Goal: Find specific page/section: Find specific page/section

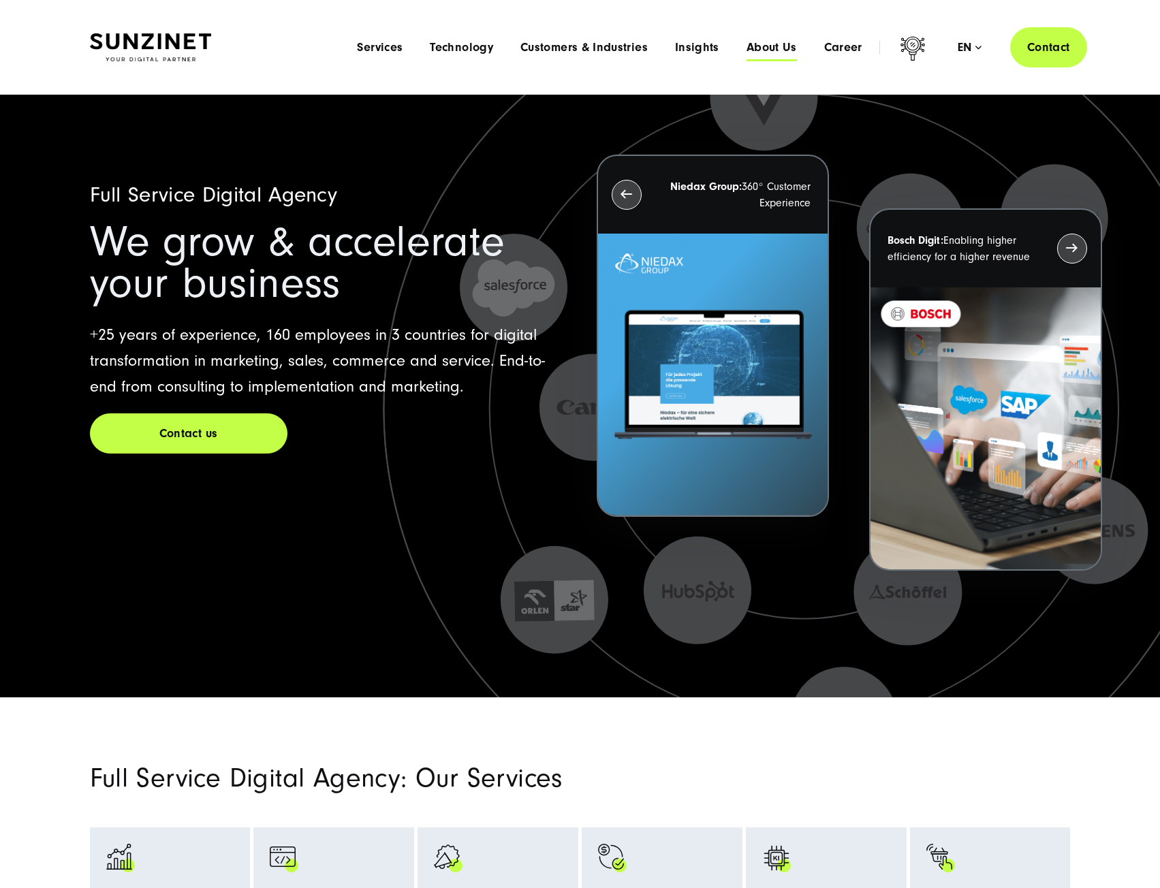
click at [764, 44] on span "About Us" at bounding box center [772, 48] width 50 height 14
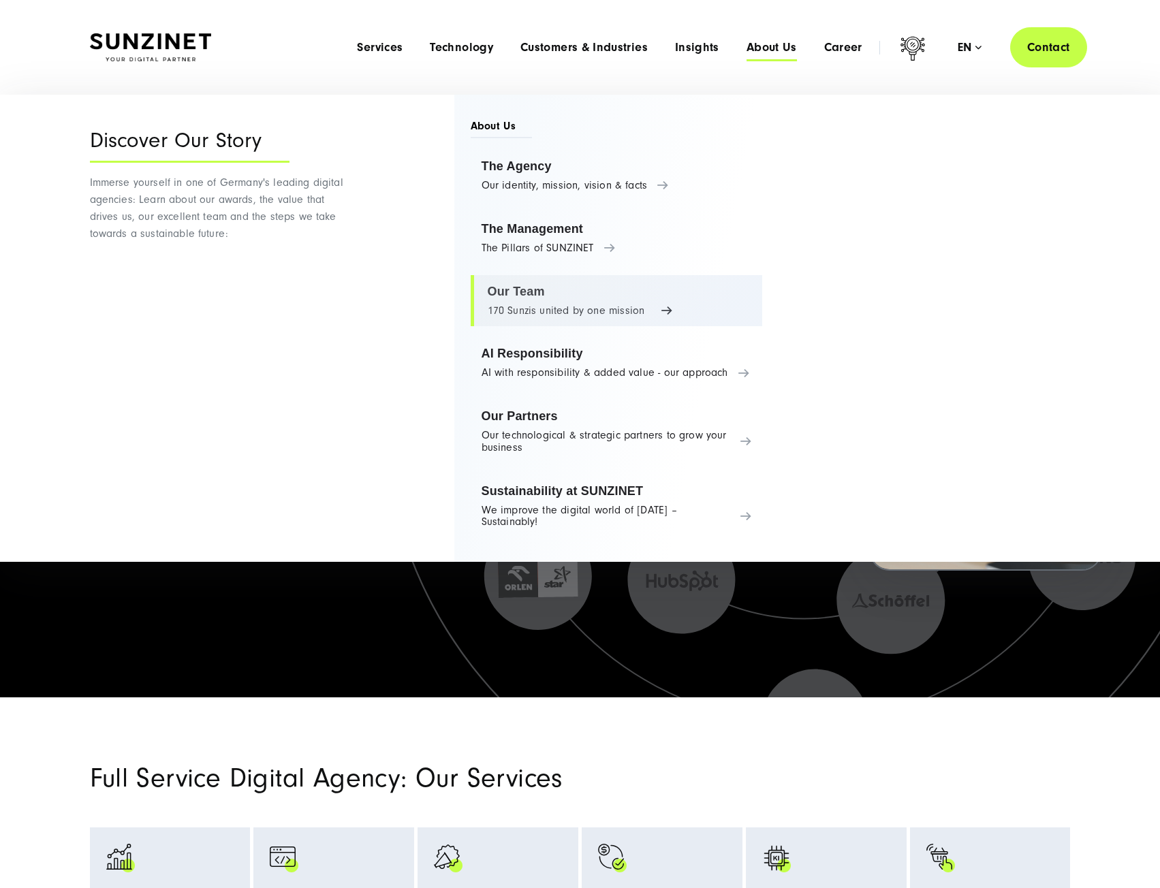
click at [544, 296] on link "Our Team 170 Sunzis united by one mission" at bounding box center [617, 301] width 292 height 52
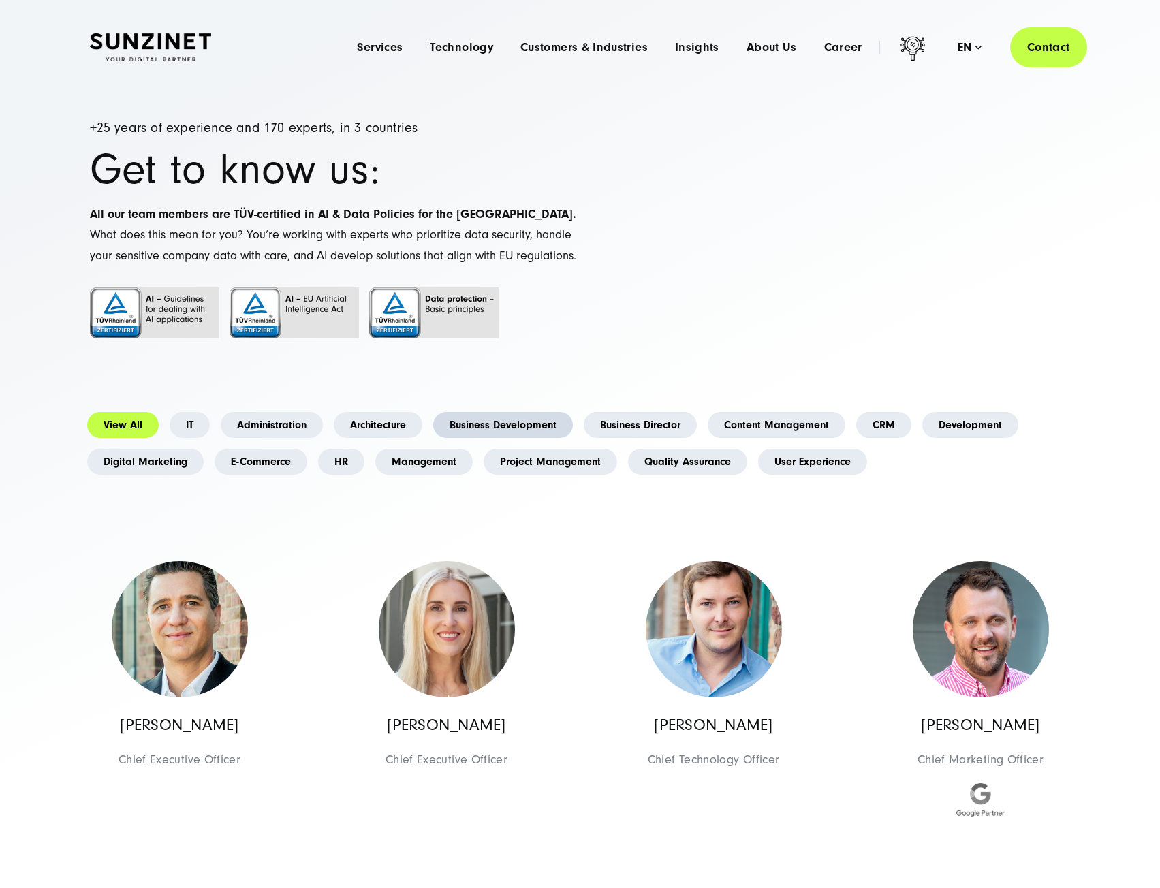
click at [512, 437] on link "Business Development" at bounding box center [503, 425] width 140 height 26
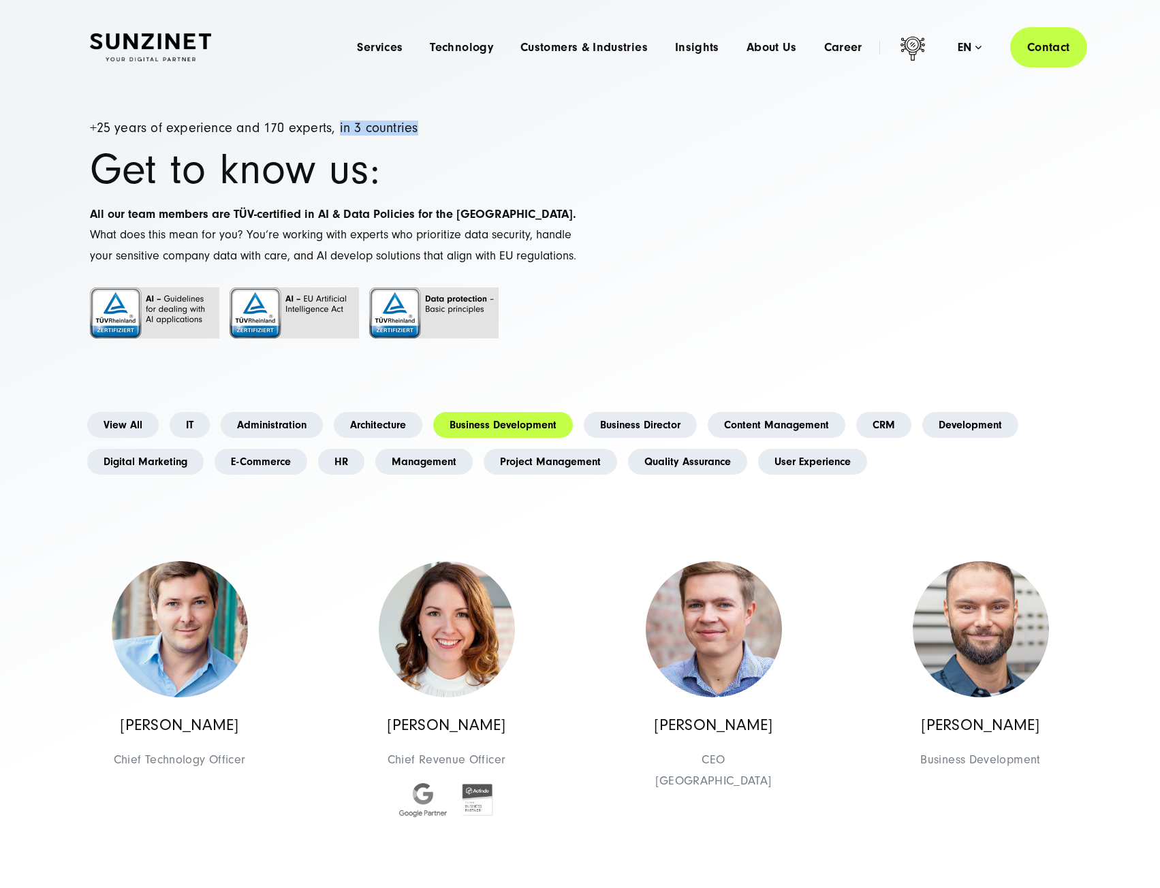
drag, startPoint x: 337, startPoint y: 124, endPoint x: 469, endPoint y: 129, distance: 132.3
click at [469, 129] on h5 "+25 years of experience and 170 experts, in 3 countries" at bounding box center [335, 128] width 491 height 14
drag, startPoint x: 89, startPoint y: 211, endPoint x: 281, endPoint y: 270, distance: 201.5
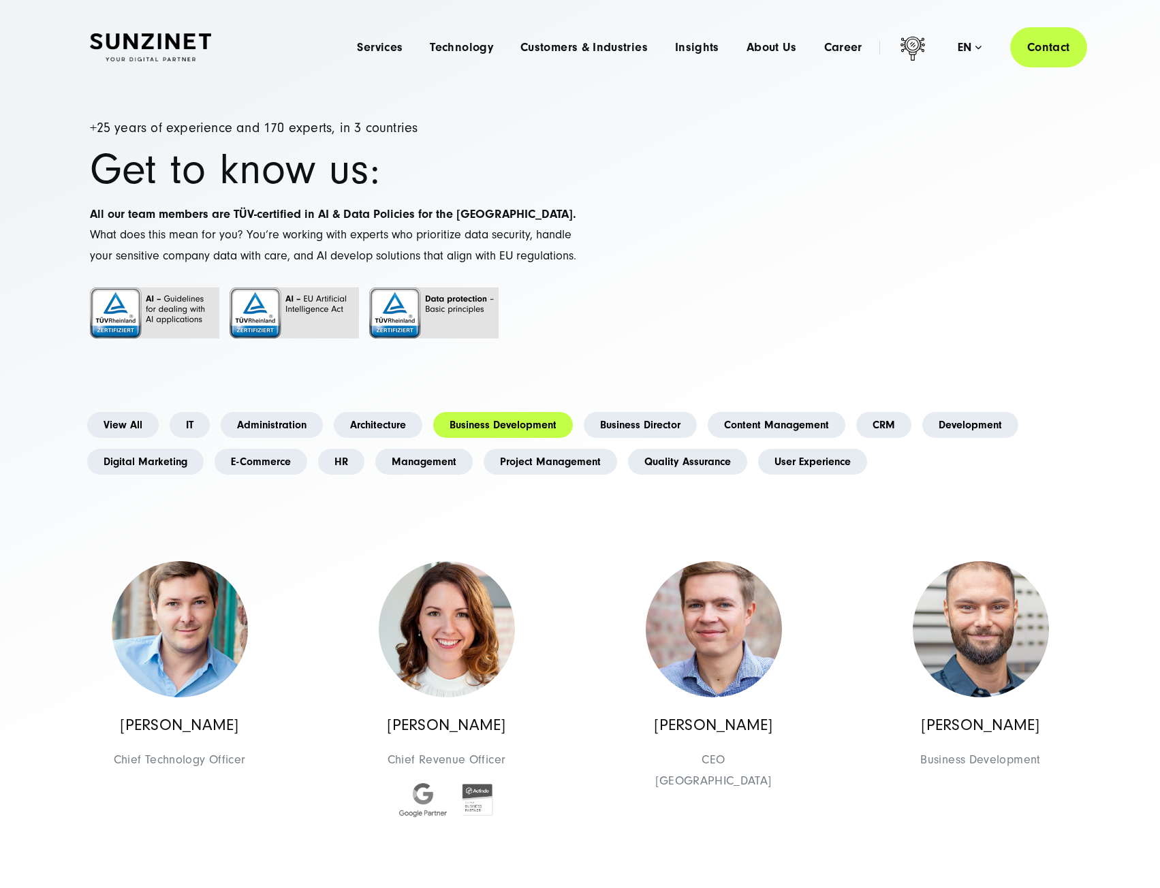
drag, startPoint x: 281, startPoint y: 270, endPoint x: 291, endPoint y: 274, distance: 10.4
click at [282, 267] on p "All our team members are TÜV-certified in AI & Data Policies for the EU. What d…" at bounding box center [335, 235] width 491 height 63
click at [233, 127] on span "+25 years of experience and 170 experts, in 3 countries" at bounding box center [254, 128] width 328 height 15
drag, startPoint x: 711, startPoint y: 638, endPoint x: 703, endPoint y: 655, distance: 19.2
click at [704, 655] on img at bounding box center [714, 629] width 136 height 136
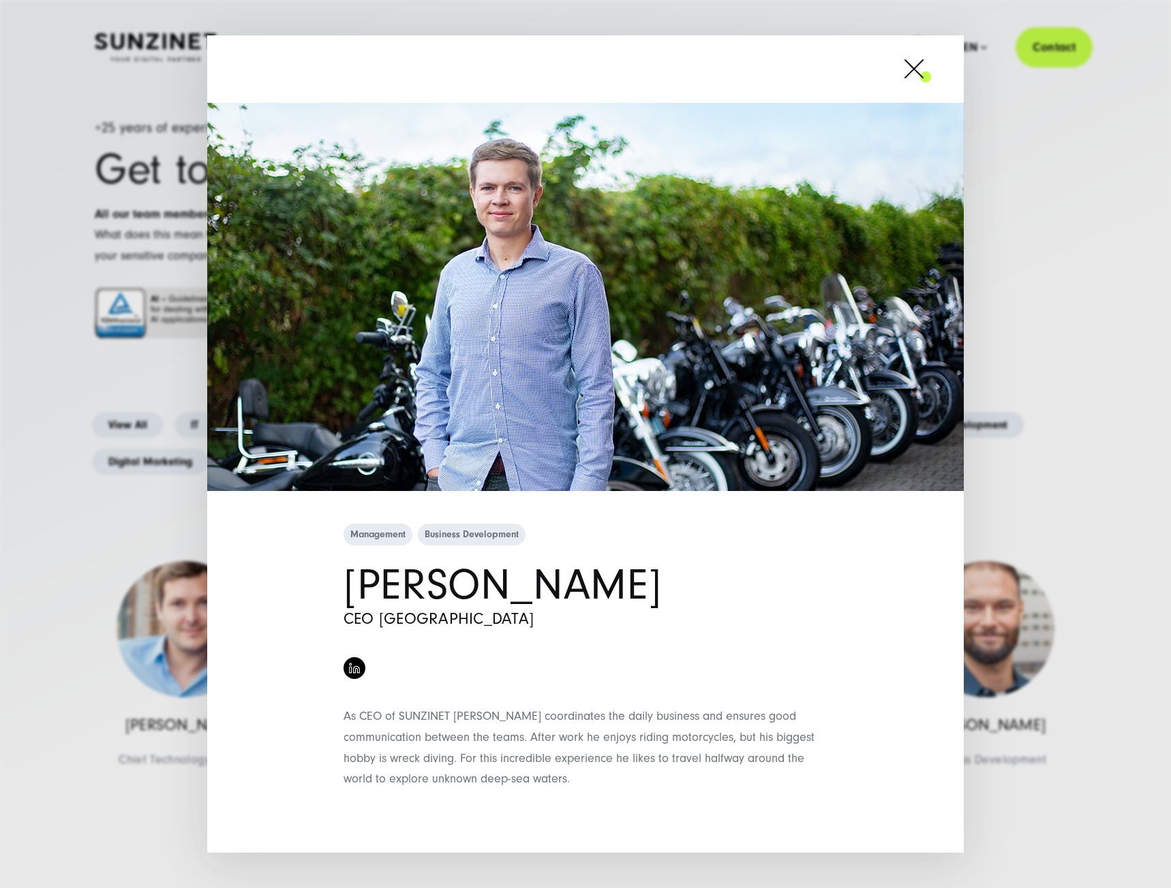
click at [931, 69] on span at bounding box center [931, 69] width 0 height 34
